Goal: Transaction & Acquisition: Purchase product/service

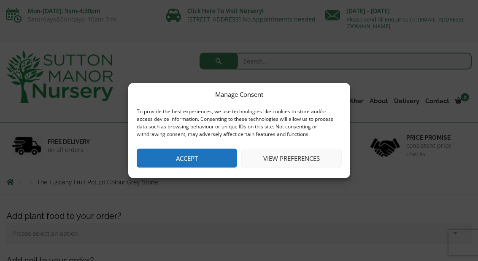
click at [193, 159] on button "Accept" at bounding box center [187, 158] width 100 height 19
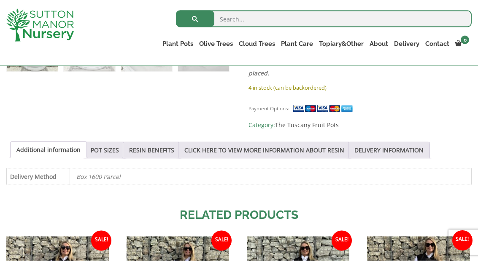
scroll to position [547, 0]
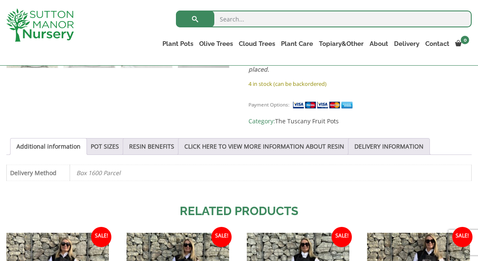
click at [105, 139] on link "POT SIZES" at bounding box center [105, 147] width 28 height 16
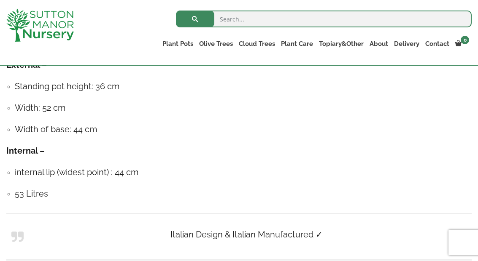
scroll to position [700, 0]
click at [0, 0] on link "The Old Stone Pots" at bounding box center [0, 0] width 0 height 0
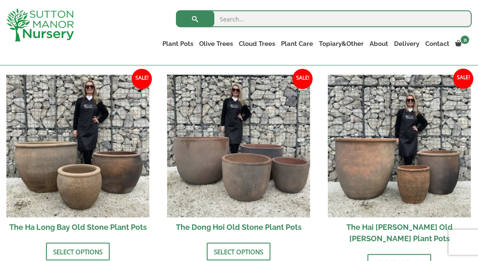
scroll to position [288, 0]
click at [239, 218] on img at bounding box center [238, 146] width 143 height 143
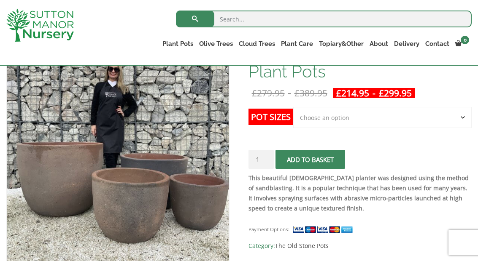
scroll to position [149, 0]
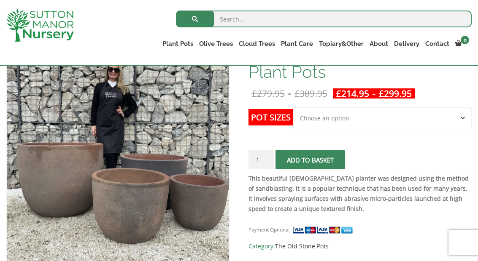
click at [459, 117] on select "Choose an option Click here to buy the 4th to Largest Pot In The Picture Click …" at bounding box center [382, 117] width 178 height 21
select select "Click here to buy the 4th to Largest Pot In The Picture"
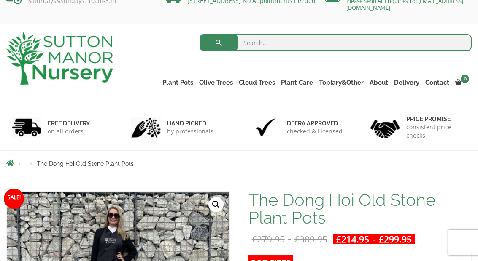
scroll to position [22, 0]
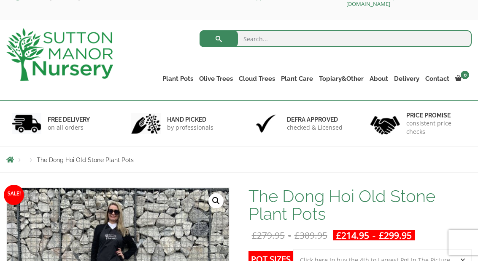
click at [0, 0] on link "Glazed Pots" at bounding box center [0, 0] width 0 height 0
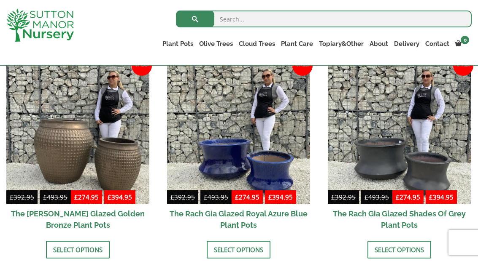
scroll to position [431, 0]
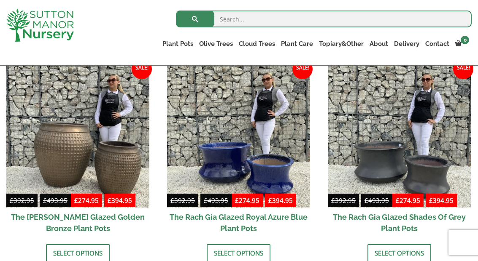
click at [404, 44] on link "Delivery" at bounding box center [406, 44] width 31 height 12
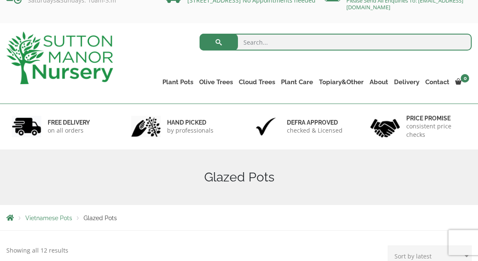
scroll to position [0, 0]
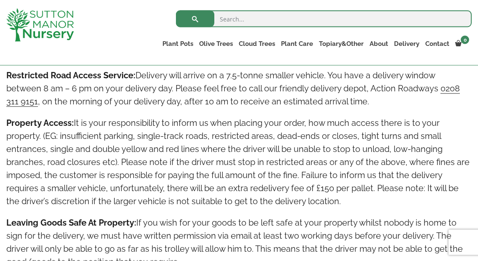
scroll to position [768, 0]
